Goal: Task Accomplishment & Management: Complete application form

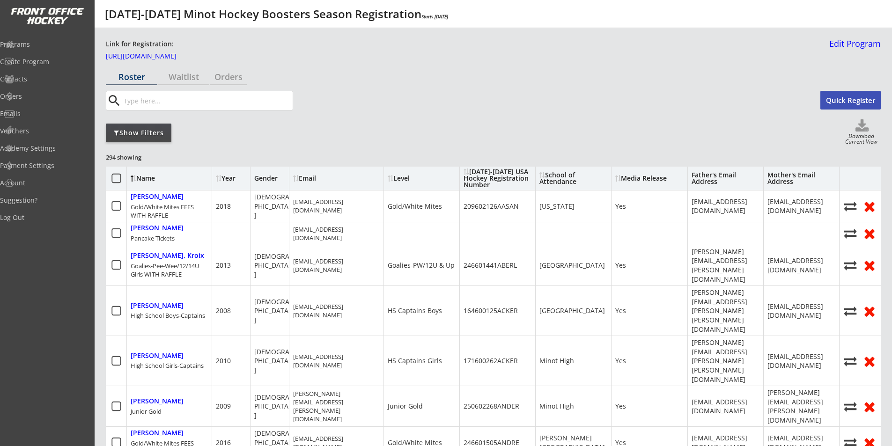
click at [128, 132] on div "Show Filters" at bounding box center [139, 132] width 66 height 9
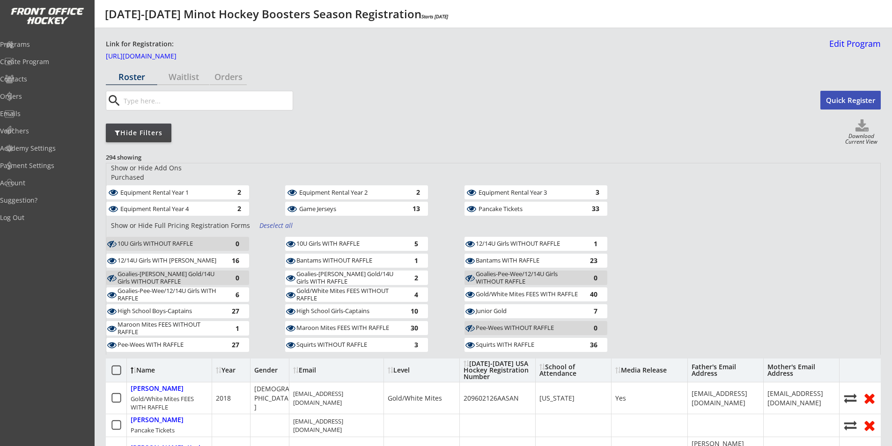
click at [272, 221] on div "Deselect all" at bounding box center [277, 225] width 35 height 9
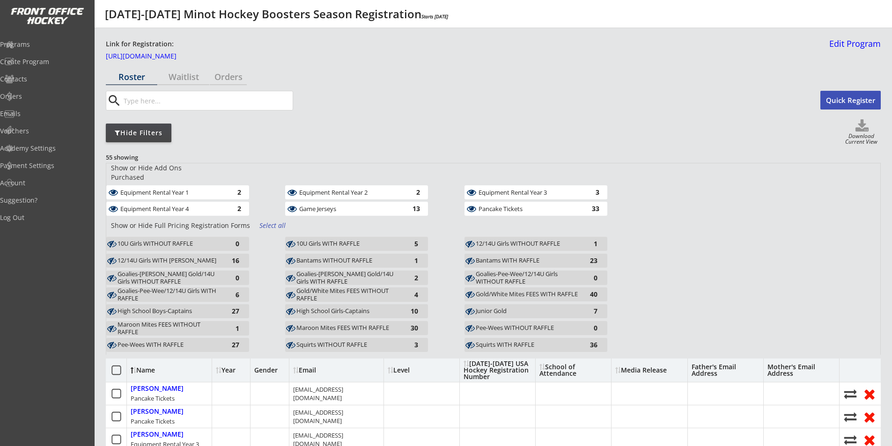
click at [193, 189] on div "Equipment Rental Year 1" at bounding box center [171, 192] width 102 height 7
click at [196, 206] on div "Equipment Rental Year 4" at bounding box center [171, 209] width 102 height 7
click at [316, 189] on div "Equipment Rental Year 2" at bounding box center [350, 192] width 102 height 7
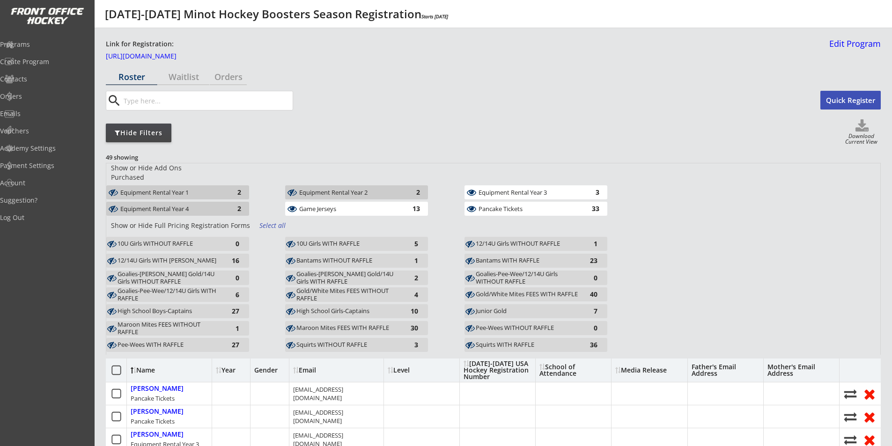
click at [324, 206] on div "Game Jerseys" at bounding box center [350, 209] width 102 height 7
click at [497, 189] on div "Equipment Rental Year 3" at bounding box center [530, 192] width 102 height 7
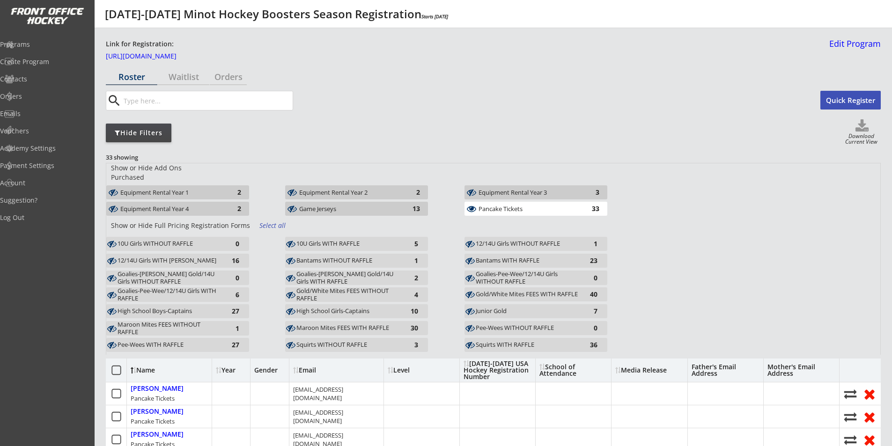
click at [506, 206] on div "Pancake Tickets" at bounding box center [530, 209] width 102 height 7
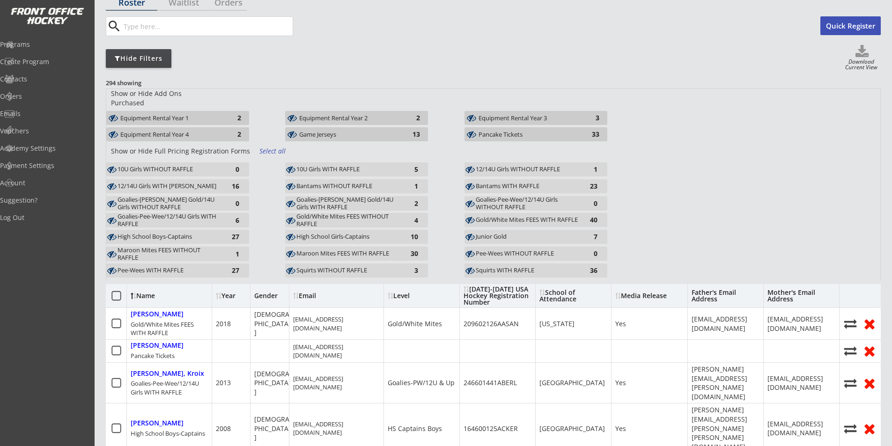
scroll to position [94, 0]
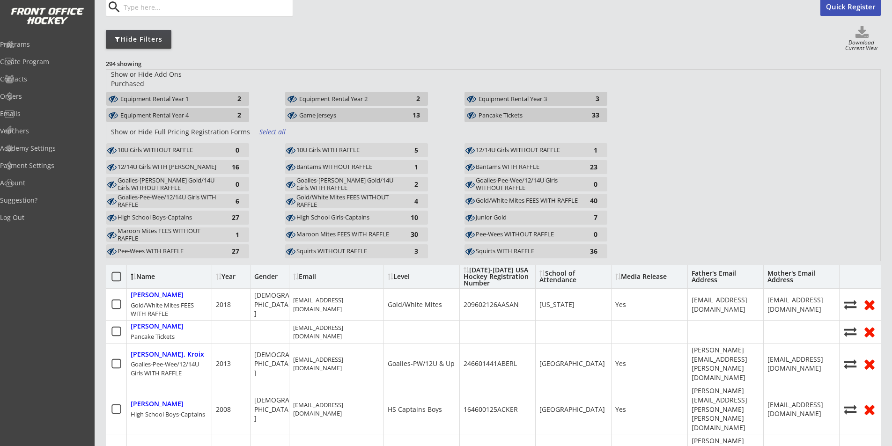
click at [325, 164] on div "Bantams WITHOUT RAFFLE" at bounding box center [348, 167] width 103 height 7
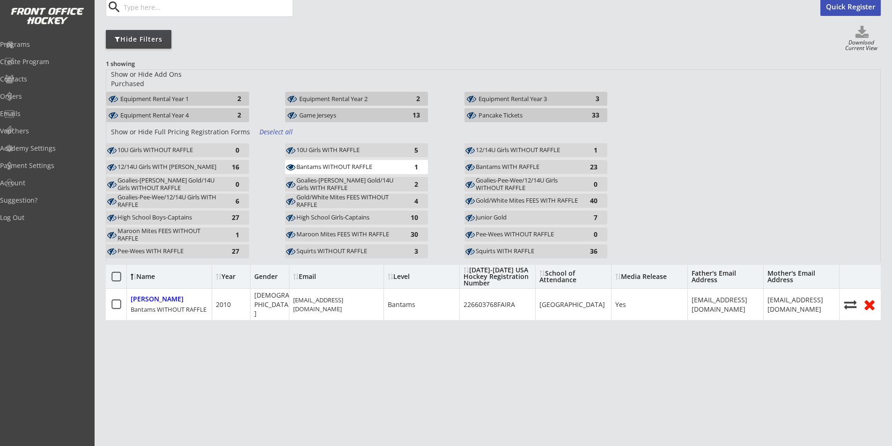
scroll to position [88, 0]
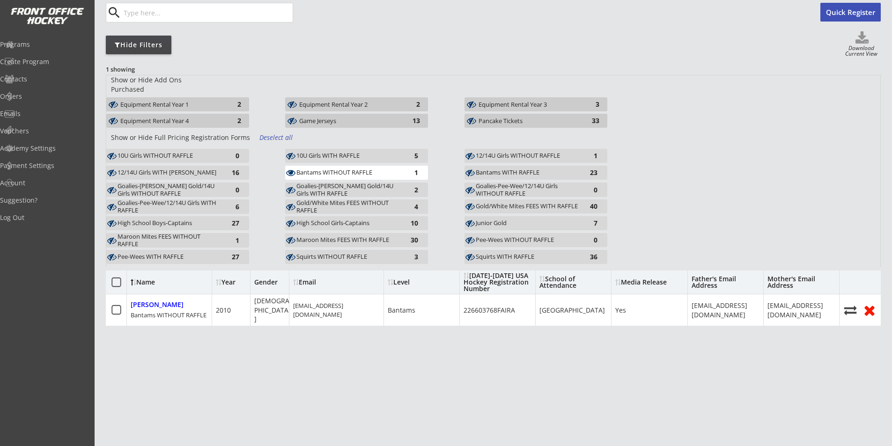
click at [497, 169] on div "Bantams WITH RAFFLE" at bounding box center [527, 172] width 103 height 7
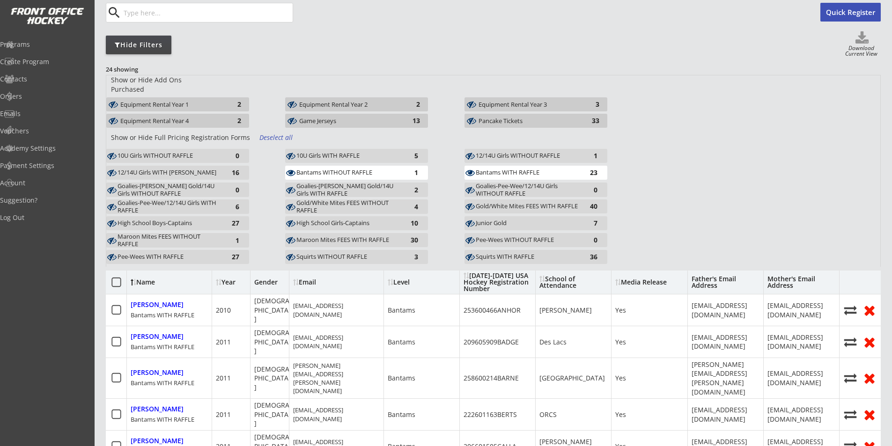
scroll to position [94, 0]
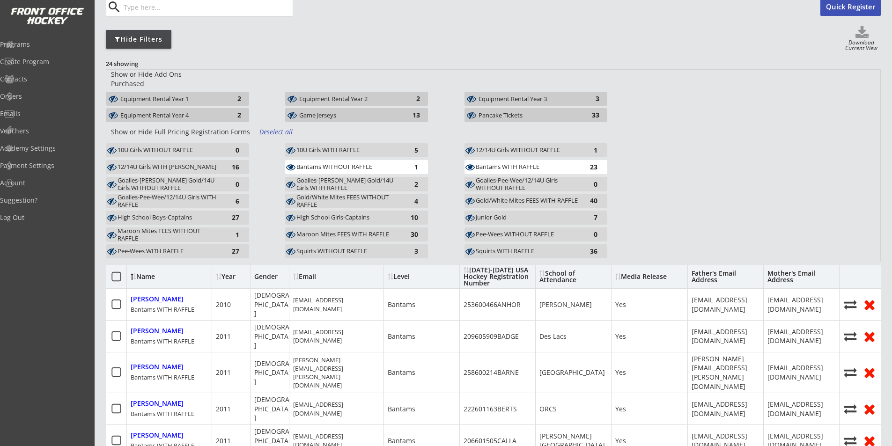
click at [348, 177] on div "Goalies-[PERSON_NAME] Gold/14U Girls WITH RAFFLE" at bounding box center [348, 184] width 103 height 15
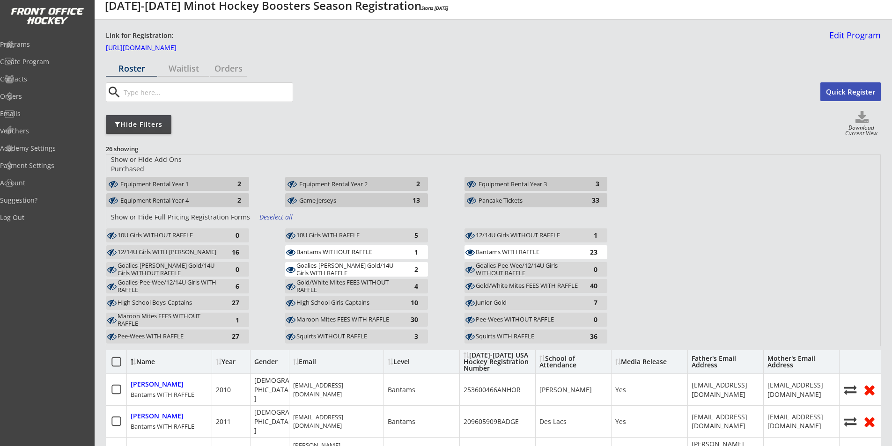
scroll to position [0, 0]
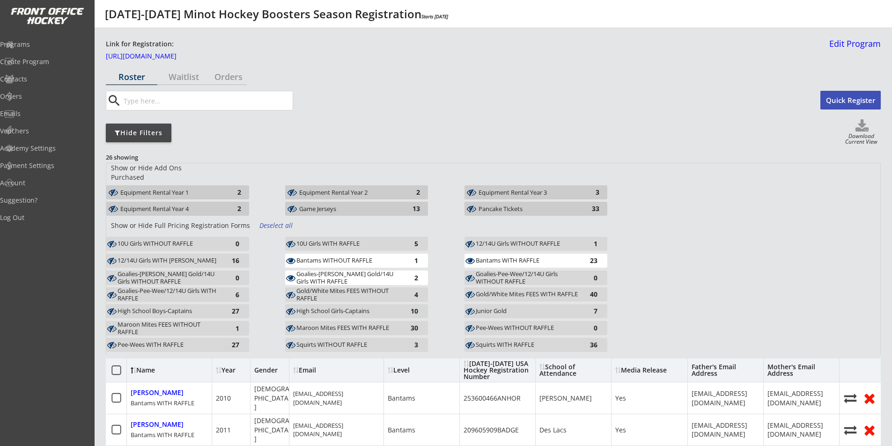
drag, startPoint x: 329, startPoint y: 254, endPoint x: 327, endPoint y: 265, distance: 11.1
click at [329, 257] on div "Bantams WITHOUT RAFFLE" at bounding box center [348, 260] width 103 height 7
click at [326, 271] on div "Goalies-[PERSON_NAME] Gold/14U Girls WITH RAFFLE" at bounding box center [348, 278] width 103 height 15
click at [481, 257] on div "Bantams WITH RAFFLE" at bounding box center [527, 260] width 103 height 7
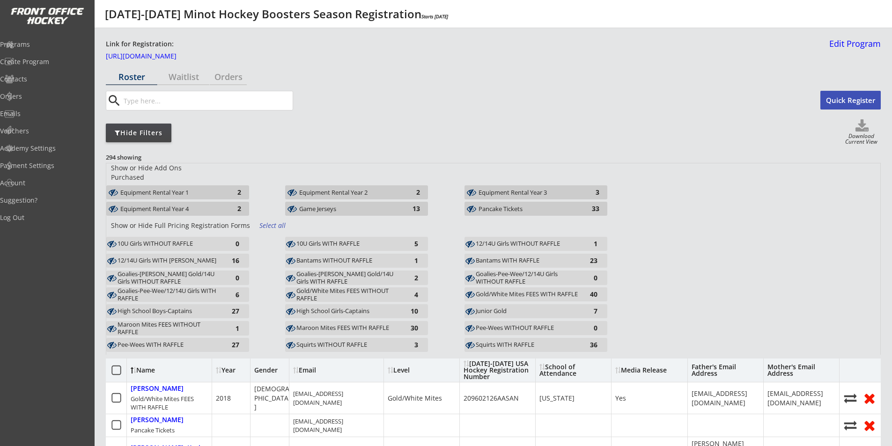
click at [507, 271] on div "Goalies-Pee-Wee/12/14U Girls WITHOUT RAFFLE" at bounding box center [527, 278] width 103 height 15
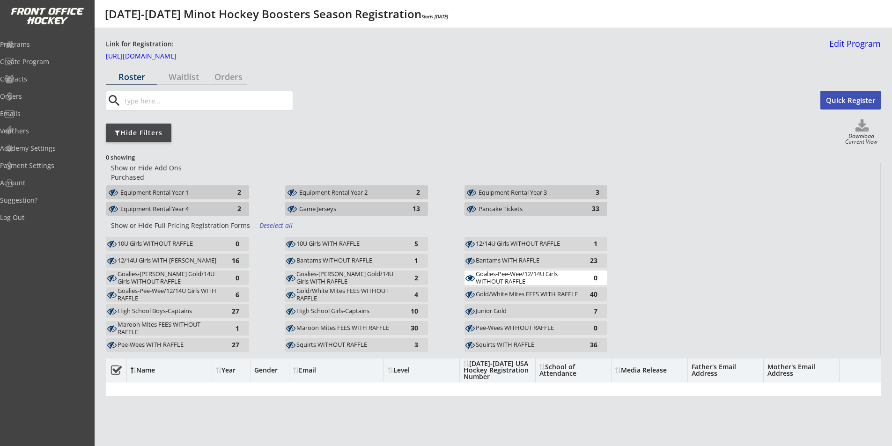
click at [168, 288] on div "Goalies-Pee-Wee/12/14U Girls WITH RAFFLE" at bounding box center [169, 295] width 103 height 15
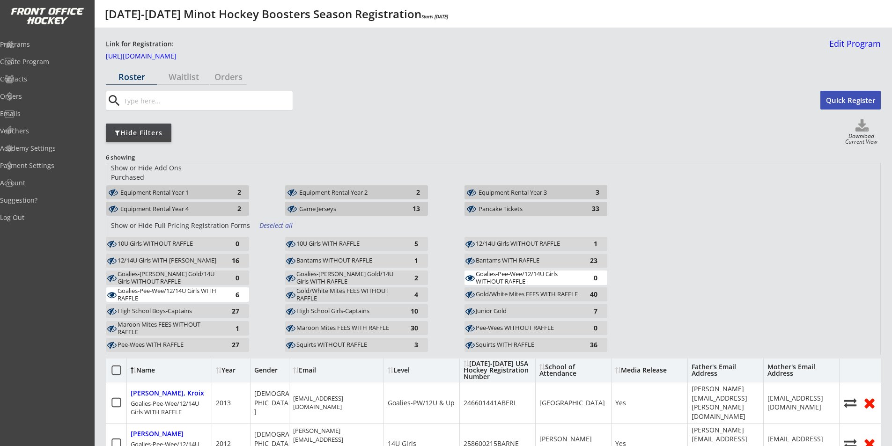
click at [507, 271] on div "Goalies-Pee-Wee/12/14U Girls WITHOUT RAFFLE" at bounding box center [527, 278] width 103 height 15
click at [512, 271] on div "Goalies-Pee-Wee/12/14U Girls WITHOUT RAFFLE" at bounding box center [527, 278] width 103 height 15
click at [514, 325] on div "Pee-Wees WITHOUT RAFFLE" at bounding box center [527, 328] width 103 height 7
click at [171, 342] on div "Pee-Wees WITH RAFFLE" at bounding box center [169, 345] width 103 height 7
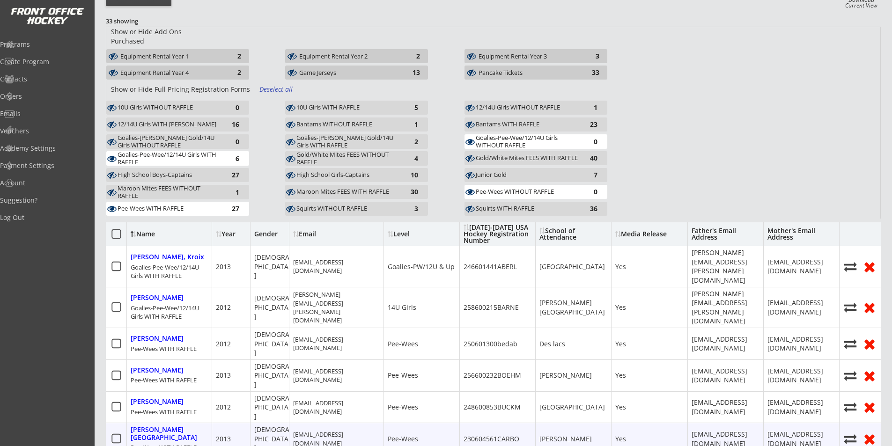
scroll to position [28, 0]
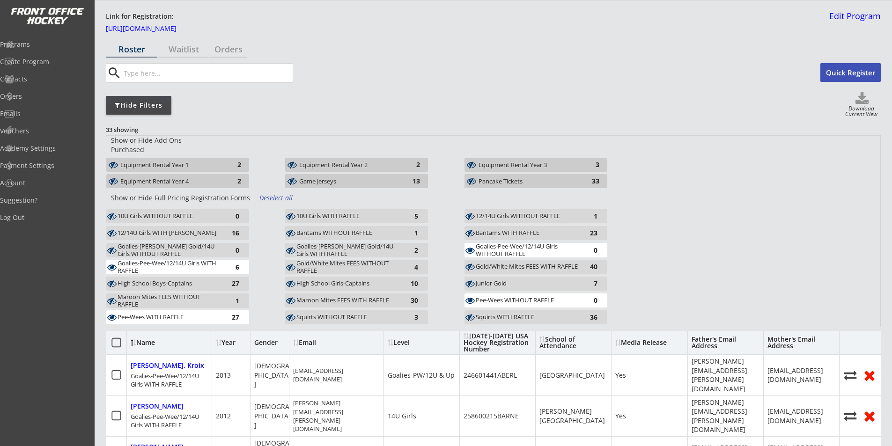
click at [193, 260] on div "Goalies-Pee-Wee/12/14U Girls WITH RAFFLE" at bounding box center [169, 267] width 103 height 15
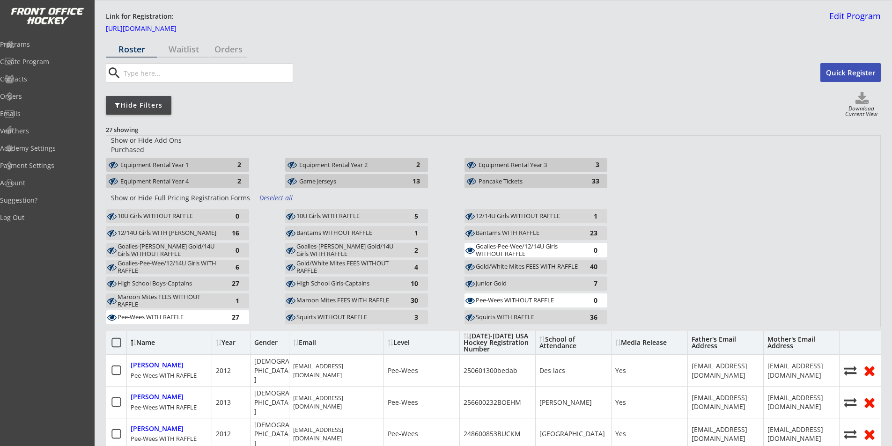
click at [174, 314] on div "Pee-Wees WITH RAFFLE" at bounding box center [169, 317] width 103 height 7
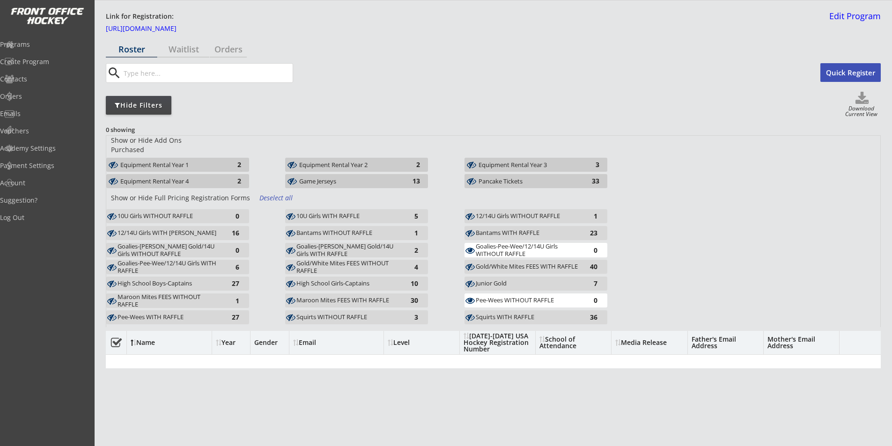
click at [342, 314] on div "Squirts WITHOUT RAFFLE" at bounding box center [348, 317] width 103 height 7
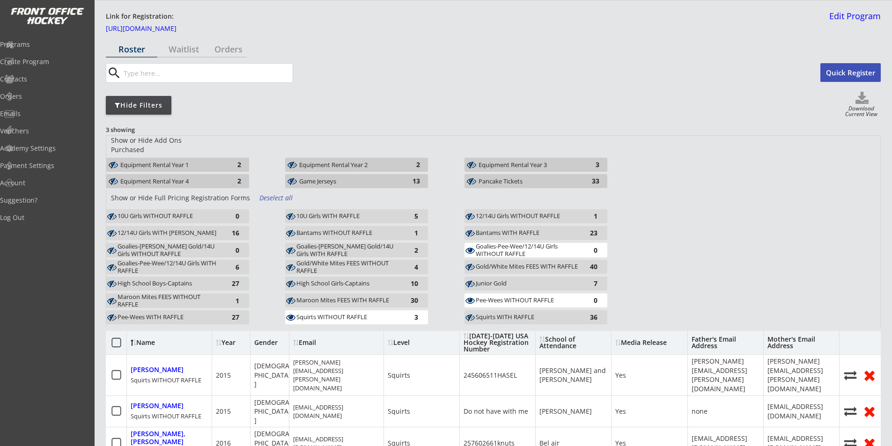
click at [528, 297] on div "Pee-Wees WITHOUT RAFFLE" at bounding box center [527, 300] width 103 height 7
click at [521, 243] on div "Goalies-Pee-Wee/12/14U Girls WITHOUT RAFFLE" at bounding box center [527, 250] width 103 height 15
click at [496, 314] on div "Squirts WITH RAFFLE" at bounding box center [527, 317] width 103 height 7
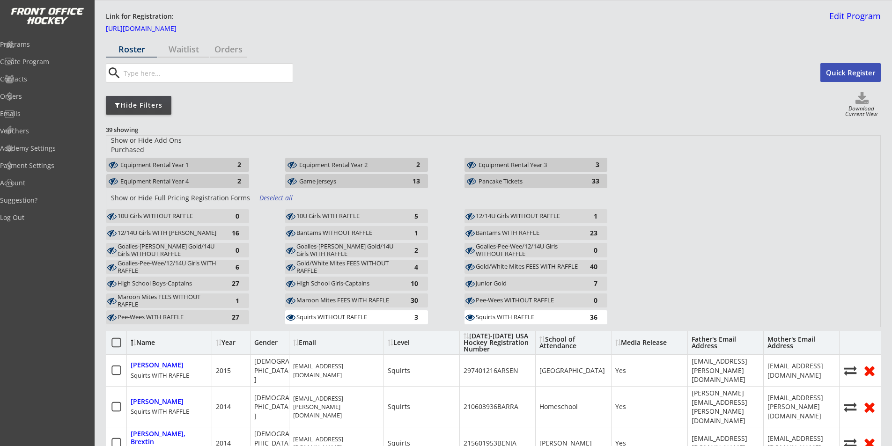
drag, startPoint x: 364, startPoint y: 310, endPoint x: 489, endPoint y: 313, distance: 124.2
click at [364, 314] on div "Squirts WITHOUT RAFFLE" at bounding box center [348, 317] width 103 height 7
click at [531, 314] on div "Squirts WITH RAFFLE" at bounding box center [527, 317] width 103 height 7
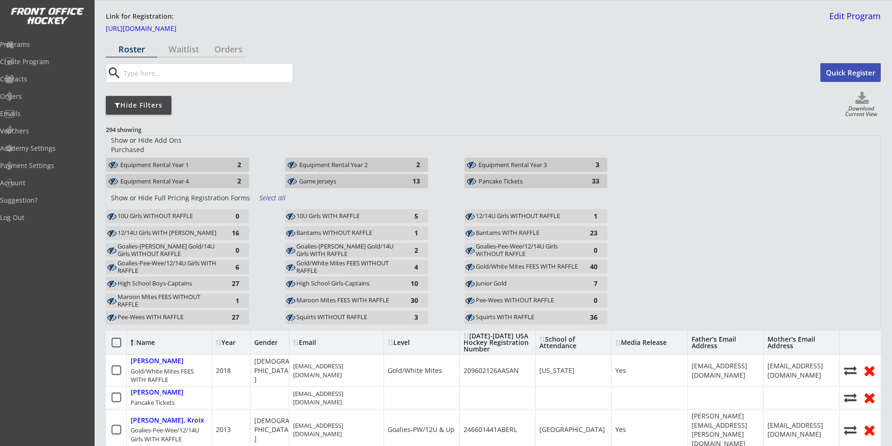
click at [170, 314] on div "Pee-Wees WITH RAFFLE" at bounding box center [169, 317] width 103 height 7
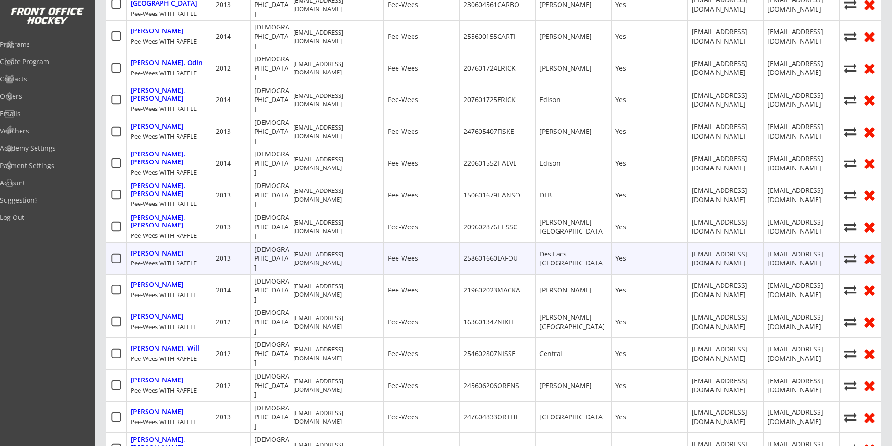
scroll to position [496, 0]
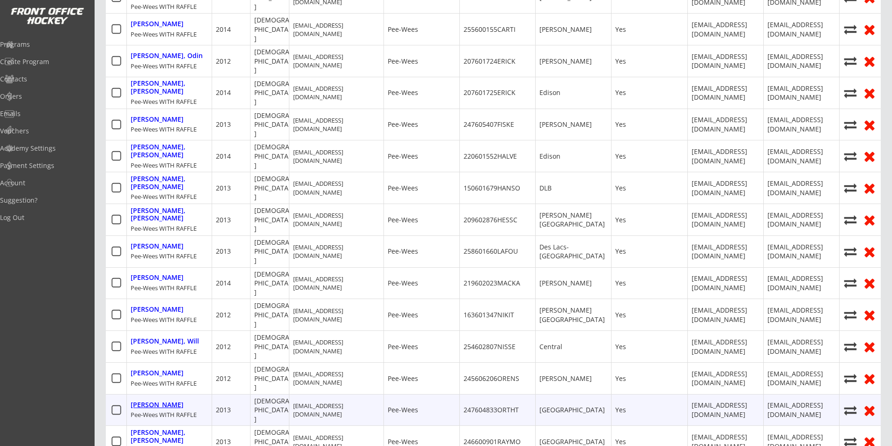
click at [158, 402] on div "[PERSON_NAME]" at bounding box center [157, 406] width 53 height 8
select select ""Pee-Wees""
select select ""Adult Large""
select select ""Yes""
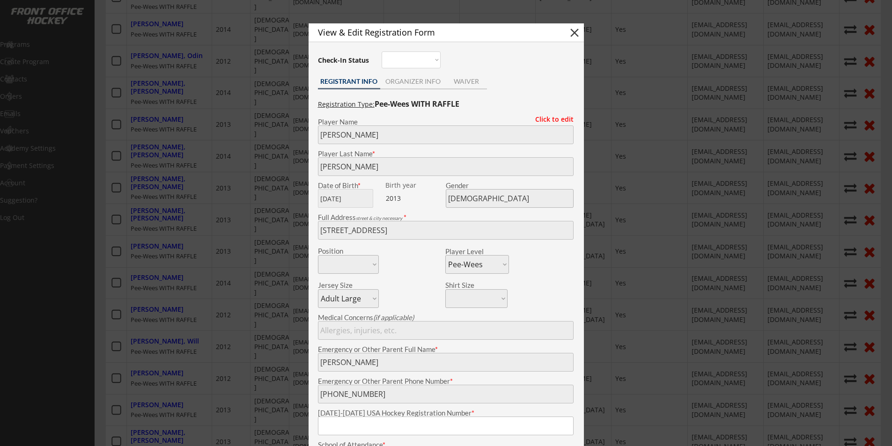
type input "247604833ORTHT"
type input "[GEOGRAPHIC_DATA]"
type input "[EMAIL_ADDRESS][DOMAIN_NAME]"
click at [574, 33] on button "close" at bounding box center [575, 33] width 14 height 14
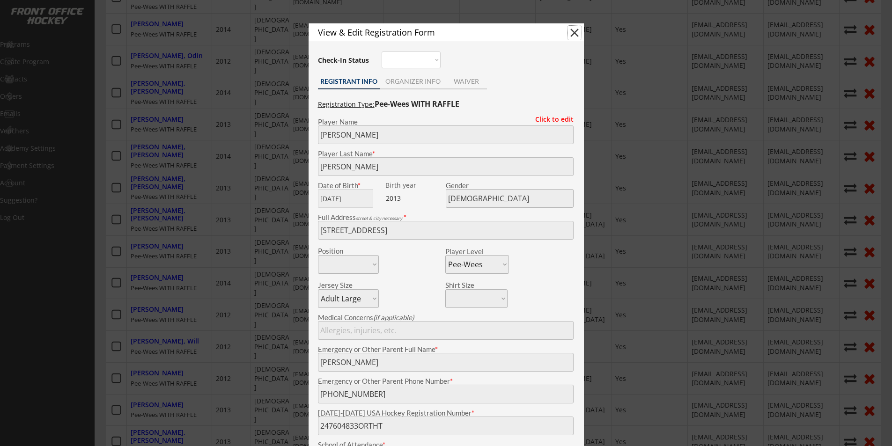
select select ""PLACEHOLDER_1427118222253""
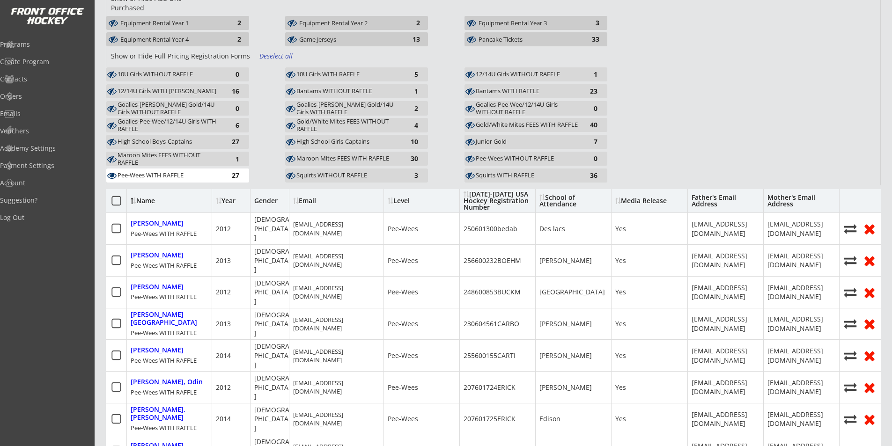
scroll to position [0, 0]
